Goal: Task Accomplishment & Management: Complete application form

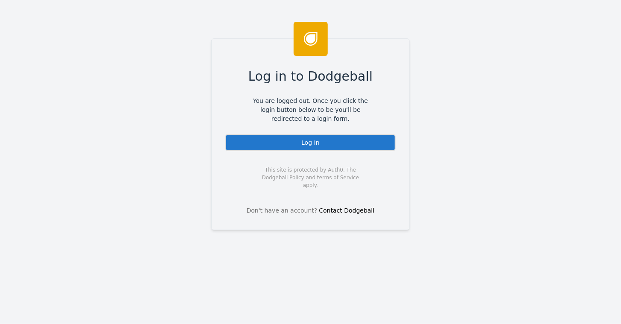
click at [315, 142] on div "Log In" at bounding box center [310, 142] width 170 height 17
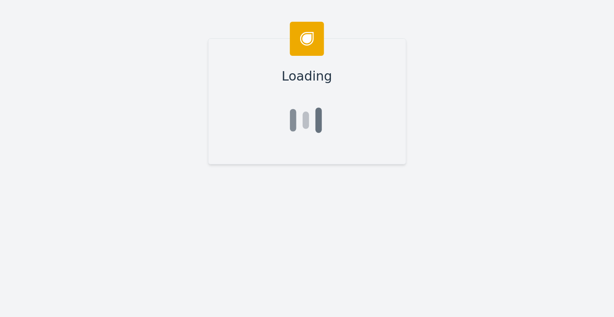
type input "Josh"
type input "Hamilton"
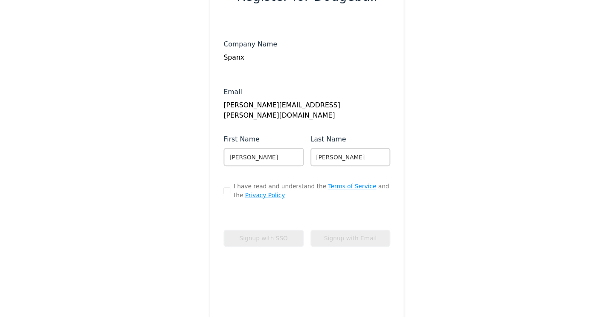
scroll to position [93, 0]
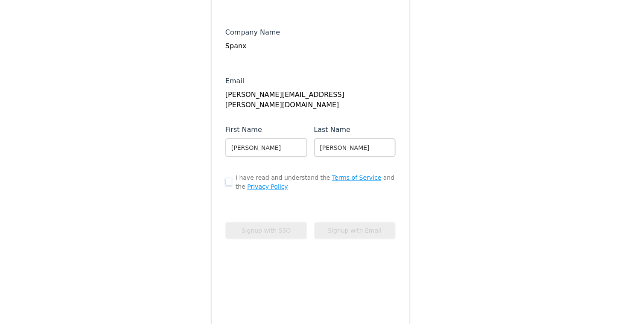
click at [225, 180] on input "checkbox" at bounding box center [228, 182] width 7 height 7
checkbox input "true"
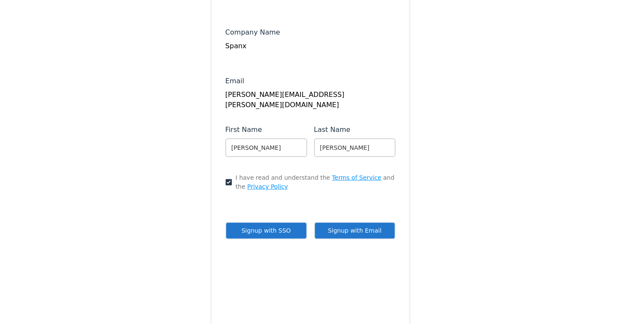
click at [350, 230] on button "Signup with Email" at bounding box center [355, 230] width 82 height 17
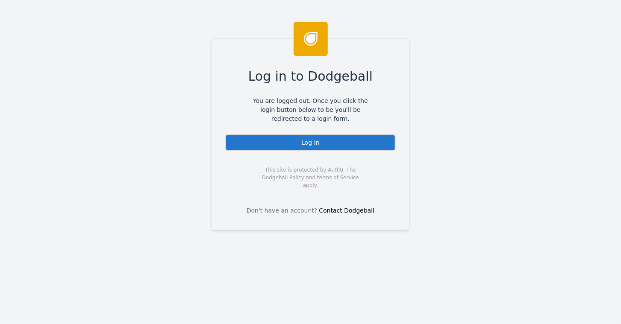
click at [308, 142] on div "Log In" at bounding box center [310, 142] width 170 height 17
click at [332, 143] on div "Log In" at bounding box center [310, 142] width 170 height 17
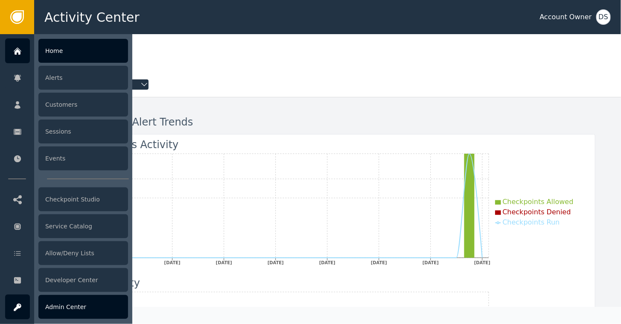
click at [61, 308] on div "Admin Center" at bounding box center [83, 307] width 90 height 24
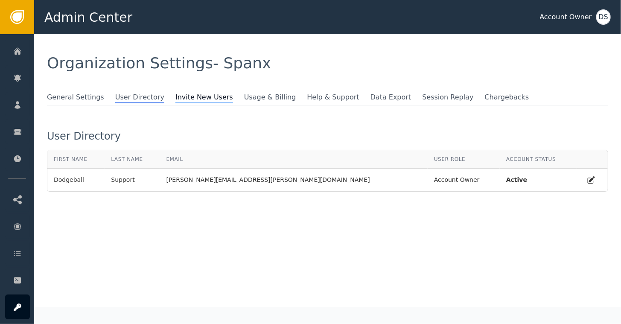
click at [180, 99] on span "Invite New Users" at bounding box center [204, 97] width 58 height 11
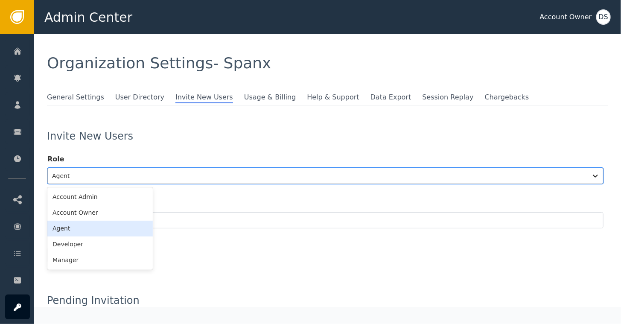
scroll to position [16, 0]
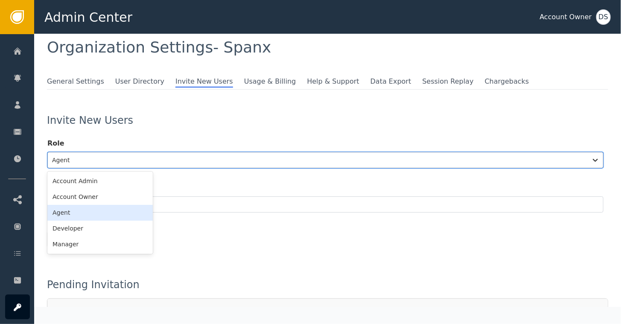
click at [84, 168] on div "6 results available. Use Up and Down to choose options, press Enter to select t…" at bounding box center [325, 160] width 556 height 16
click at [84, 195] on div "Account Owner" at bounding box center [99, 197] width 105 height 16
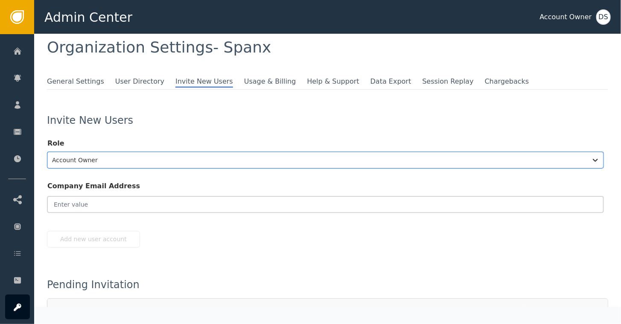
click at [80, 203] on input "email" at bounding box center [325, 204] width 556 height 16
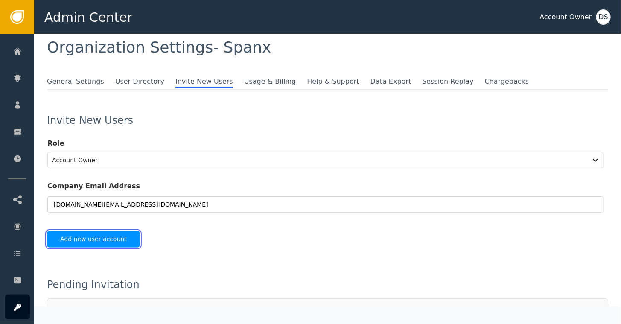
click at [83, 239] on button "Add new user account" at bounding box center [93, 239] width 93 height 17
type input "[DOMAIN_NAME][EMAIL_ADDRESS][DOMAIN_NAME]"
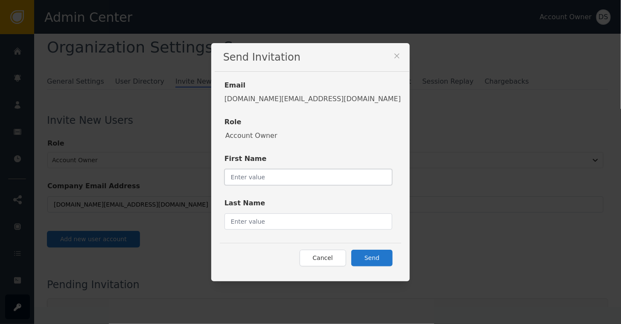
click at [292, 175] on input "text" at bounding box center [308, 177] width 168 height 16
type input "Dodgeball"
type input "Support"
click at [351, 257] on button "Send" at bounding box center [371, 258] width 41 height 17
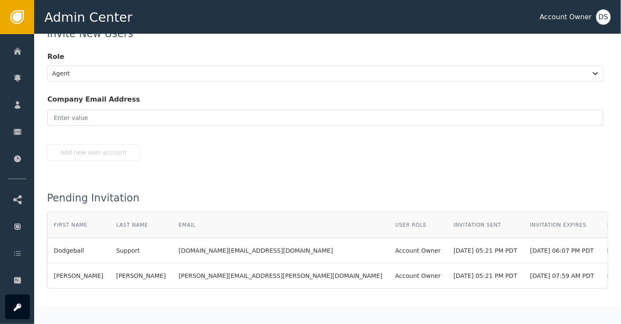
scroll to position [115, 0]
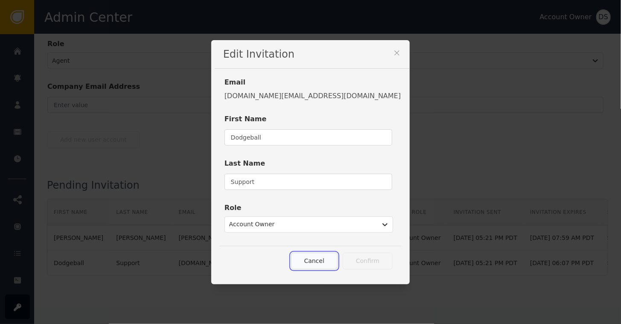
click at [291, 258] on button "Cancel" at bounding box center [314, 261] width 47 height 17
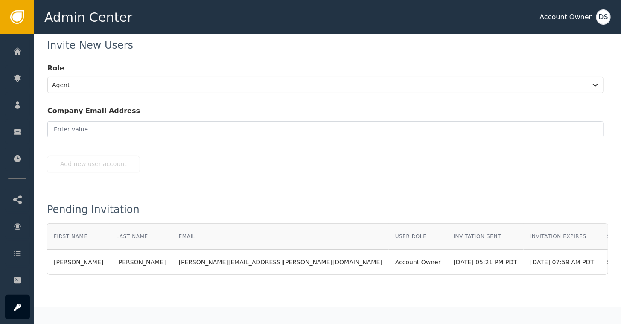
click at [247, 75] on label "Role" at bounding box center [325, 70] width 556 height 14
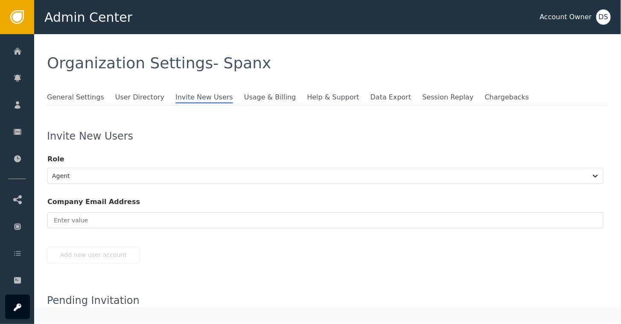
scroll to position [0, 0]
click at [191, 98] on span "Invite New Users" at bounding box center [204, 97] width 58 height 11
click at [126, 99] on span "User Directory" at bounding box center [139, 97] width 49 height 11
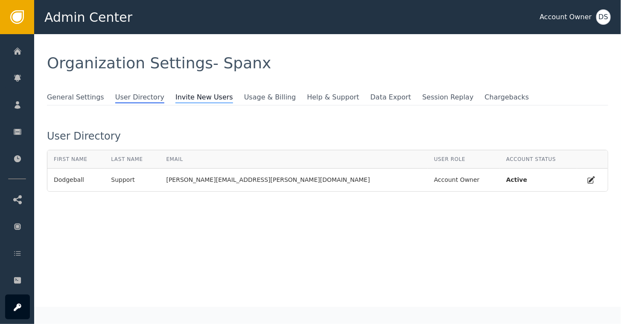
click at [175, 96] on span "Invite New Users" at bounding box center [204, 97] width 58 height 11
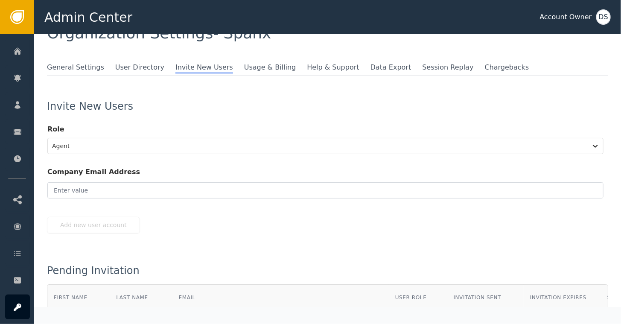
scroll to position [91, 0]
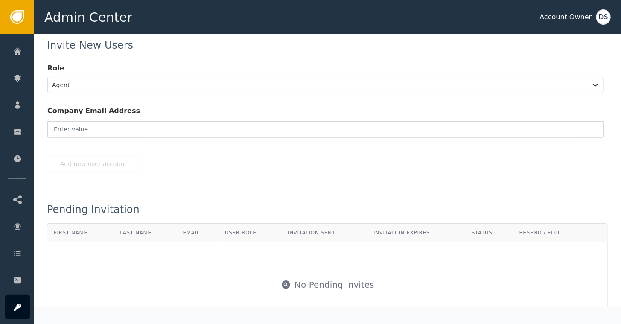
click at [81, 127] on input "email" at bounding box center [325, 129] width 556 height 16
click at [81, 127] on input "a" at bounding box center [325, 129] width 556 height 16
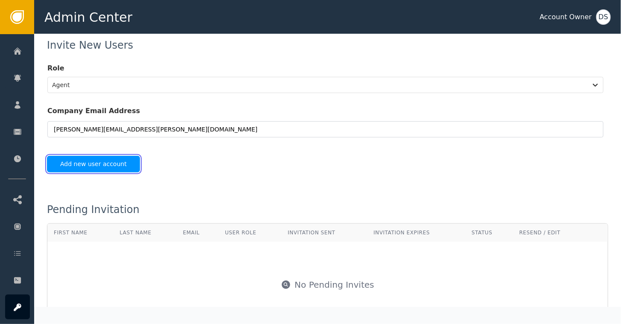
click at [87, 166] on button "Add new user account" at bounding box center [93, 164] width 93 height 17
type input "[PERSON_NAME][EMAIL_ADDRESS][PERSON_NAME][DOMAIN_NAME]"
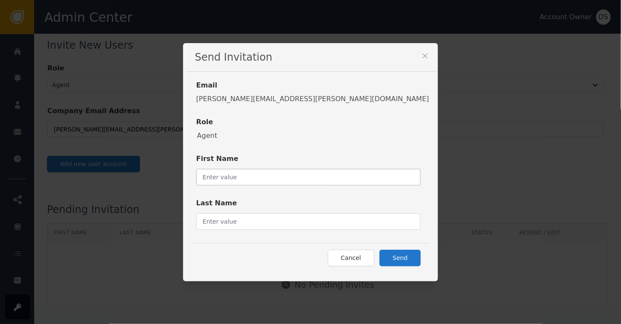
click at [259, 176] on input "text" at bounding box center [308, 177] width 224 height 16
type input "[PERSON_NAME]"
click at [262, 222] on input "text" at bounding box center [308, 221] width 224 height 16
type input "[PERSON_NAME]"
click at [379, 255] on button "Send" at bounding box center [399, 258] width 41 height 17
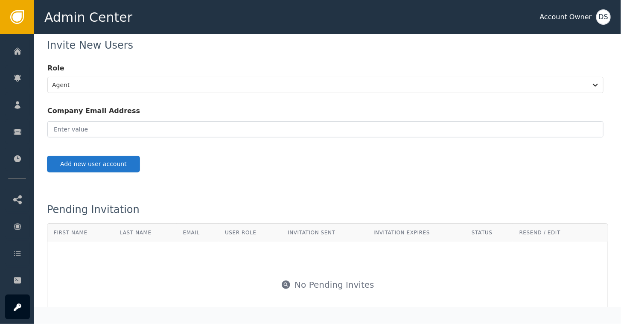
click at [606, 17] on div "DS" at bounding box center [603, 16] width 15 height 15
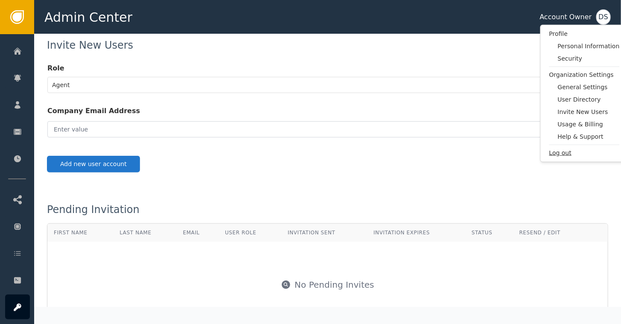
click at [557, 151] on span "Log out" at bounding box center [584, 152] width 70 height 9
